Goal: Task Accomplishment & Management: Complete application form

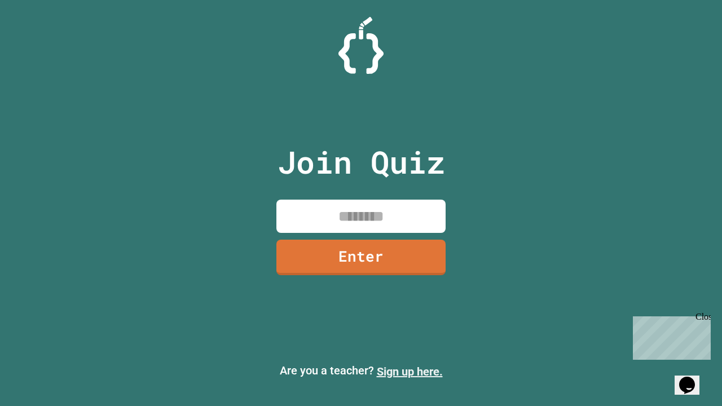
click at [410, 372] on link "Sign up here." at bounding box center [410, 372] width 66 height 14
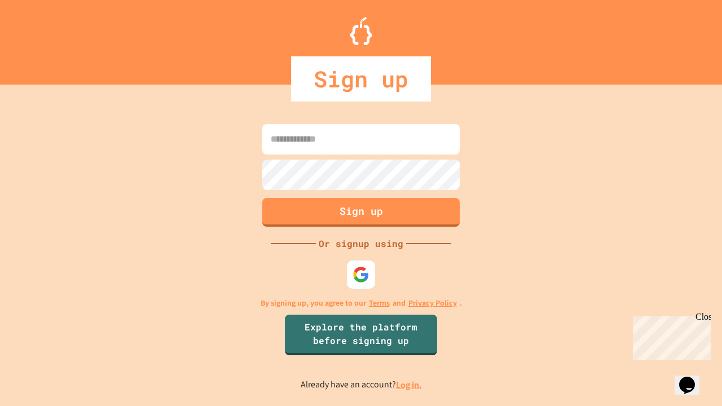
click at [410, 385] on link "Log in." at bounding box center [409, 385] width 26 height 12
